Goal: Check status: Check status

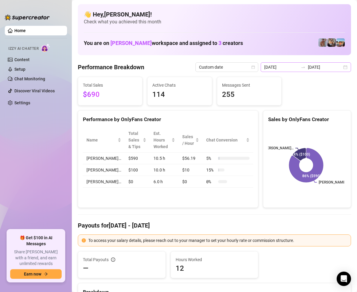
click at [341, 67] on div "[DATE] [DATE]" at bounding box center [306, 67] width 90 height 10
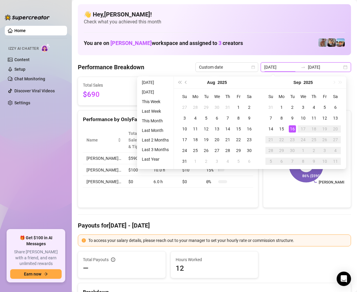
click at [343, 67] on div "[DATE] [DATE]" at bounding box center [306, 67] width 90 height 10
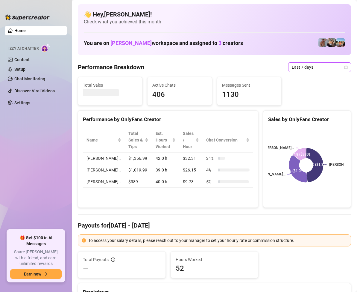
click at [345, 67] on icon "calendar" at bounding box center [346, 66] width 3 height 3
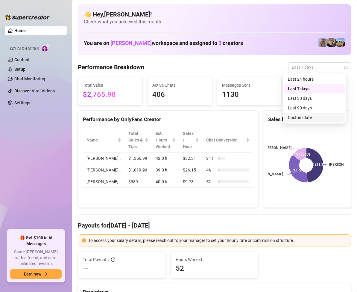
click at [298, 117] on div "Custom date" at bounding box center [314, 117] width 53 height 7
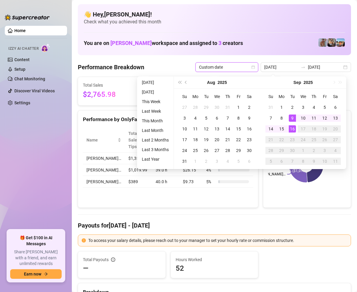
type input "[DATE]"
click at [294, 127] on div "16" at bounding box center [292, 128] width 7 height 7
click at [293, 127] on div "16" at bounding box center [292, 128] width 7 height 7
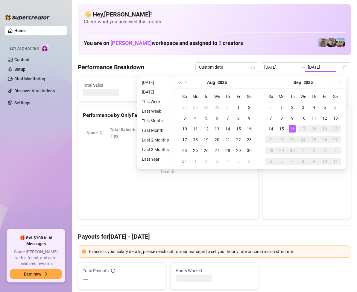
type input "[DATE]"
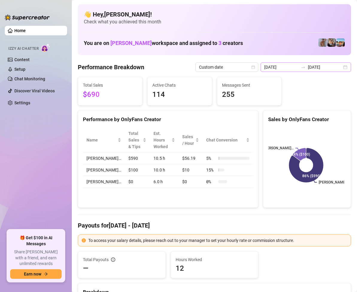
click at [341, 69] on div "[DATE] [DATE]" at bounding box center [306, 67] width 90 height 10
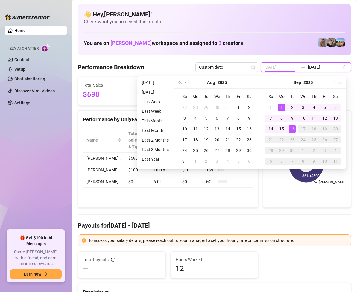
type input "[DATE]"
click at [342, 68] on div "[DATE] [DATE]" at bounding box center [306, 67] width 90 height 10
